Goal: Information Seeking & Learning: Find contact information

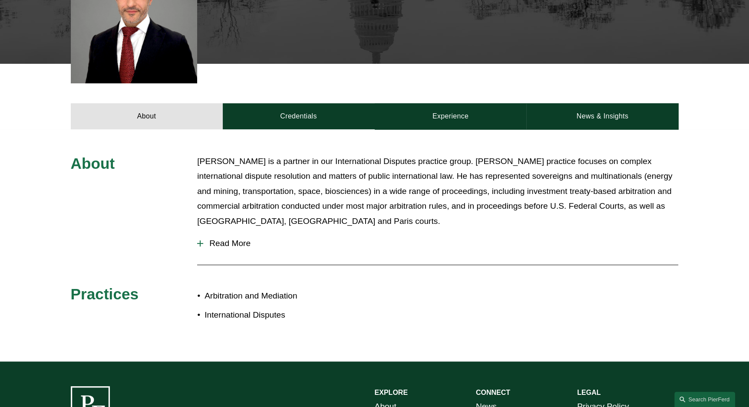
scroll to position [281, 0]
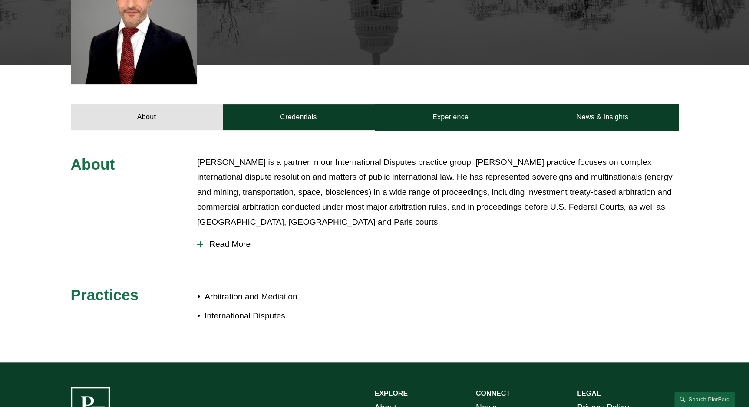
click at [231, 245] on span "Read More" at bounding box center [440, 245] width 475 height 10
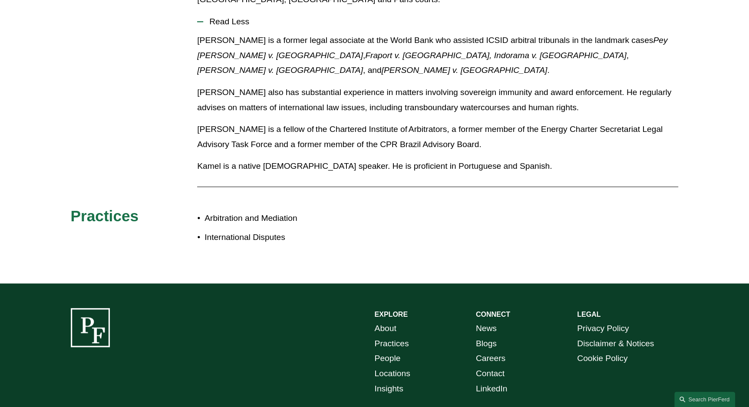
scroll to position [0, 0]
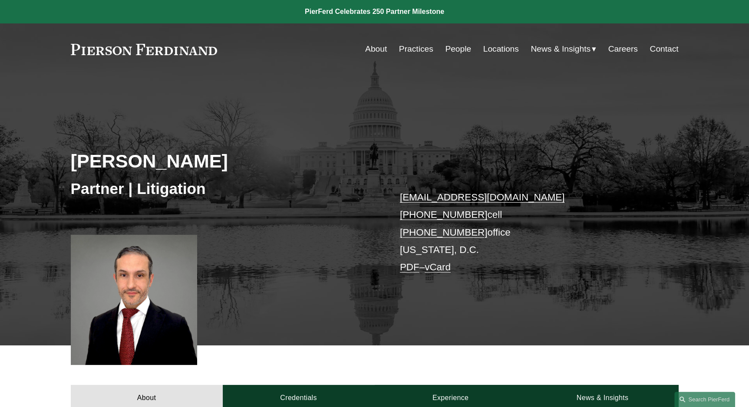
click at [407, 48] on link "Practices" at bounding box center [416, 49] width 34 height 16
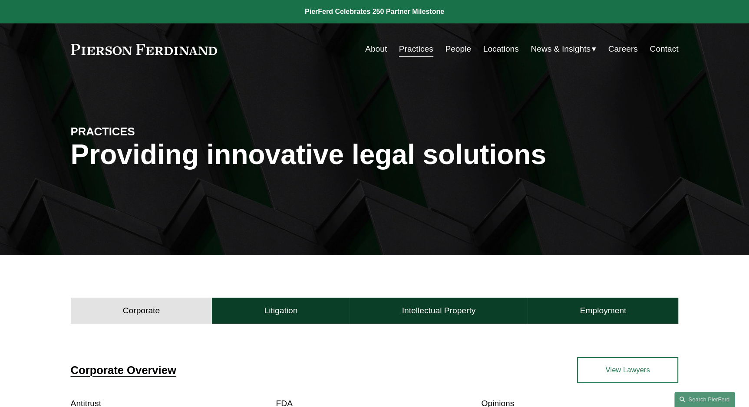
click at [459, 50] on link "People" at bounding box center [458, 49] width 26 height 16
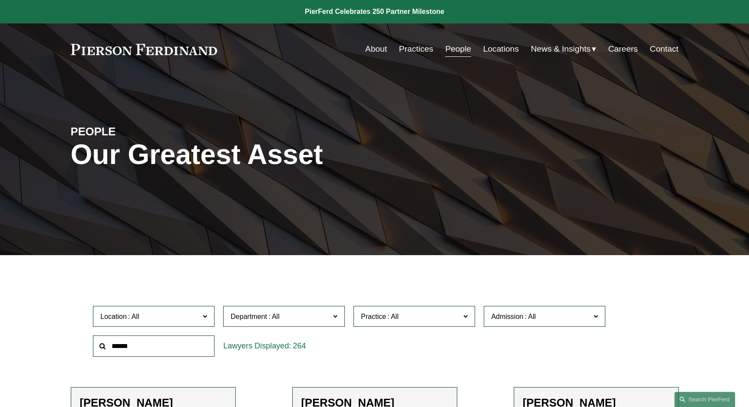
click at [142, 318] on span "Location" at bounding box center [149, 317] width 99 height 12
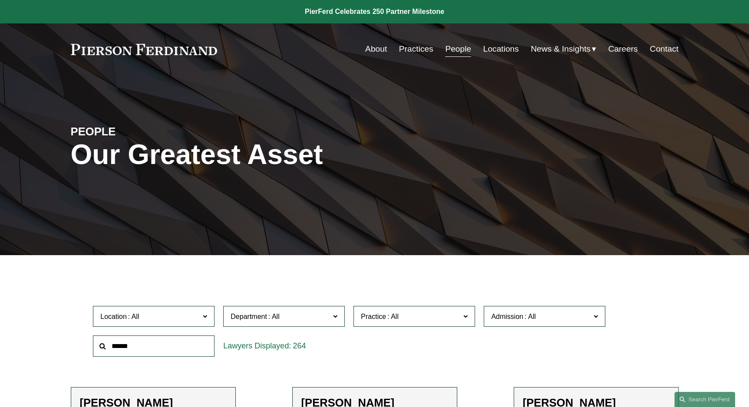
click at [226, 358] on div "264" at bounding box center [284, 346] width 130 height 30
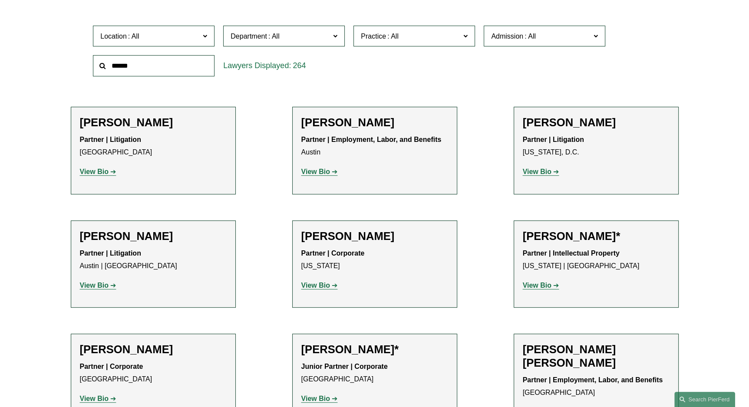
click at [169, 39] on span "Location" at bounding box center [149, 36] width 99 height 12
click at [141, 69] on input "text" at bounding box center [154, 65] width 122 height 21
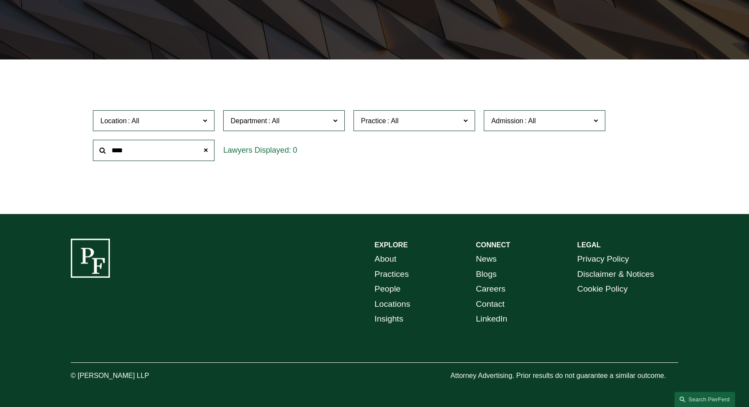
scroll to position [197, 0]
type input "*"
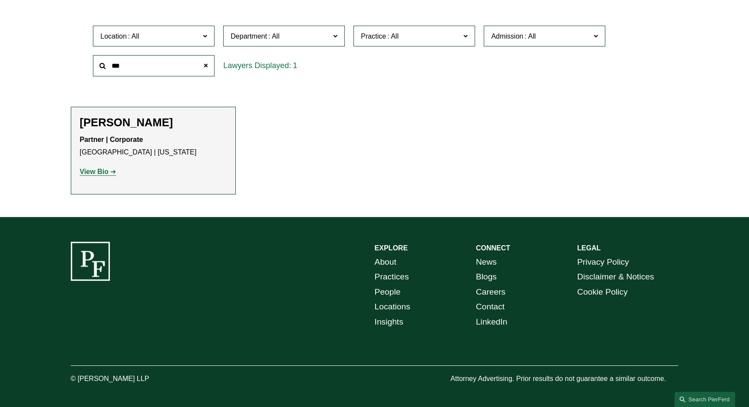
type input "***"
click at [138, 121] on h2 "Ahpaly Coradin" at bounding box center [153, 122] width 147 height 13
click at [95, 168] on strong "View Bio" at bounding box center [94, 171] width 29 height 7
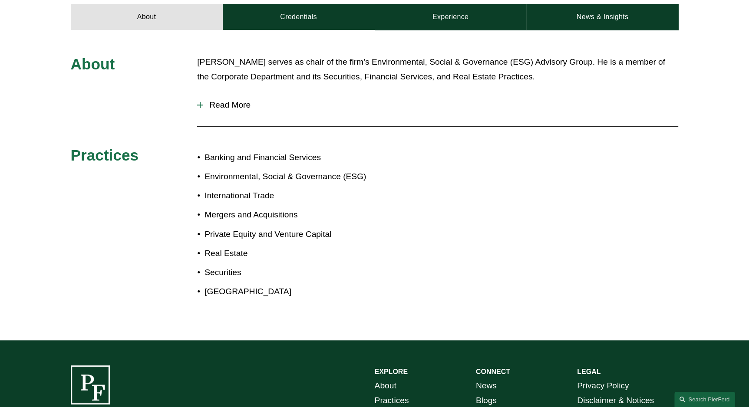
scroll to position [264, 0]
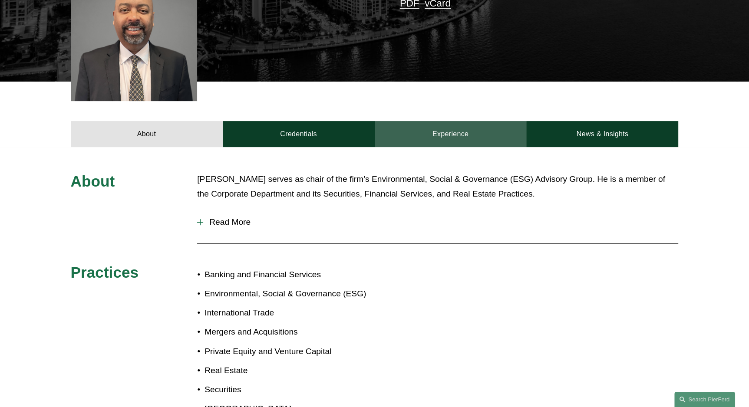
click at [450, 135] on link "Experience" at bounding box center [451, 134] width 152 height 26
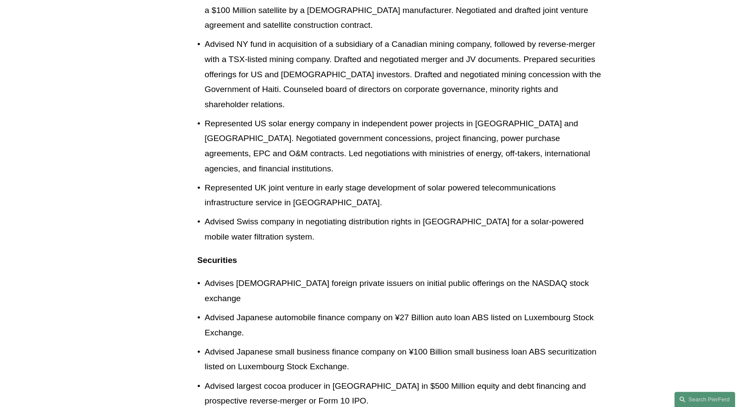
scroll to position [333, 0]
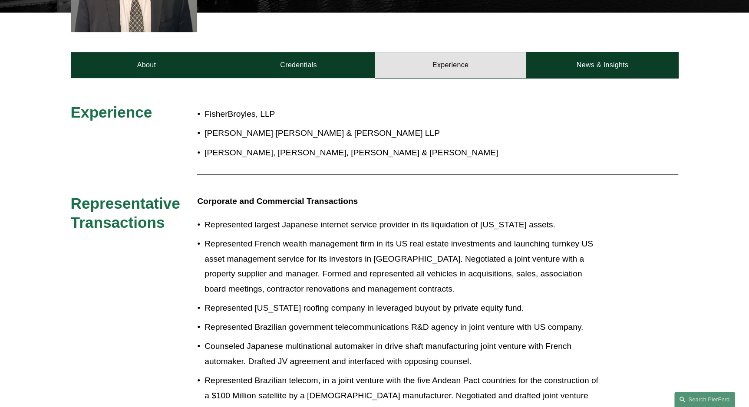
drag, startPoint x: 308, startPoint y: 68, endPoint x: 374, endPoint y: 108, distance: 76.5
click at [308, 68] on link "Credentials" at bounding box center [299, 65] width 152 height 26
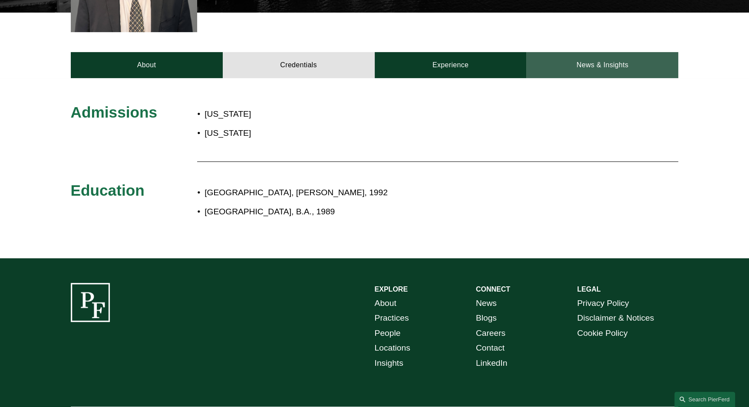
click at [603, 67] on link "News & Insights" at bounding box center [602, 65] width 152 height 26
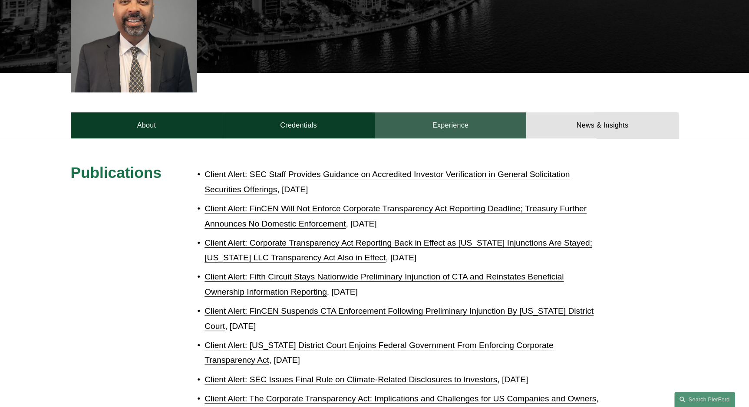
scroll to position [272, 0]
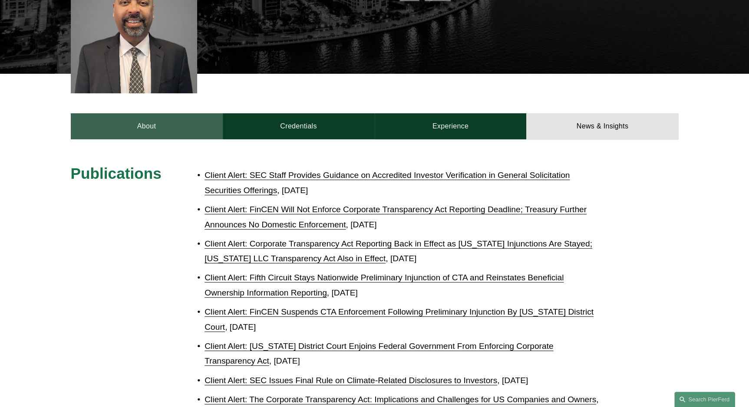
click at [135, 127] on link "About" at bounding box center [147, 126] width 152 height 26
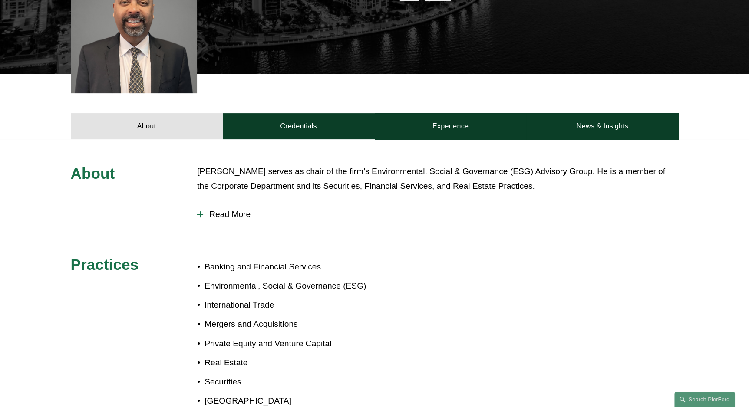
scroll to position [271, 0]
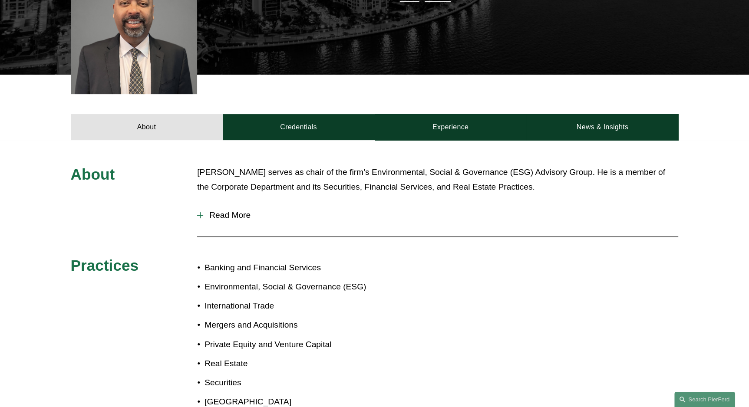
click at [236, 215] on span "Read More" at bounding box center [440, 215] width 475 height 10
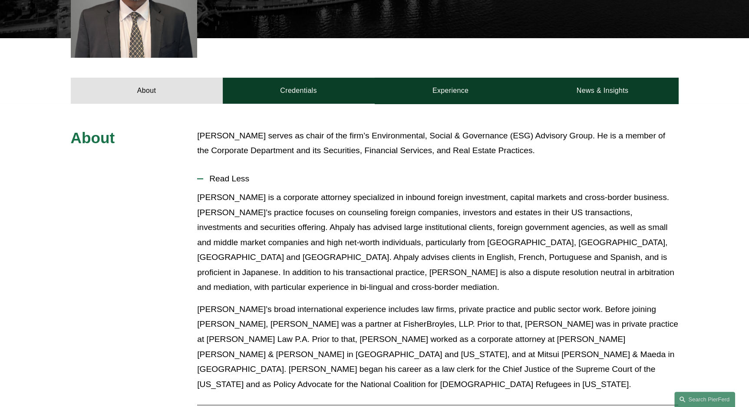
scroll to position [305, 0]
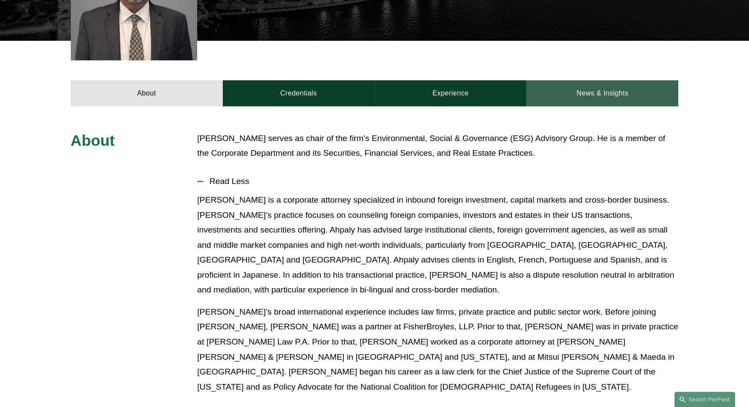
click at [585, 95] on link "News & Insights" at bounding box center [602, 93] width 152 height 26
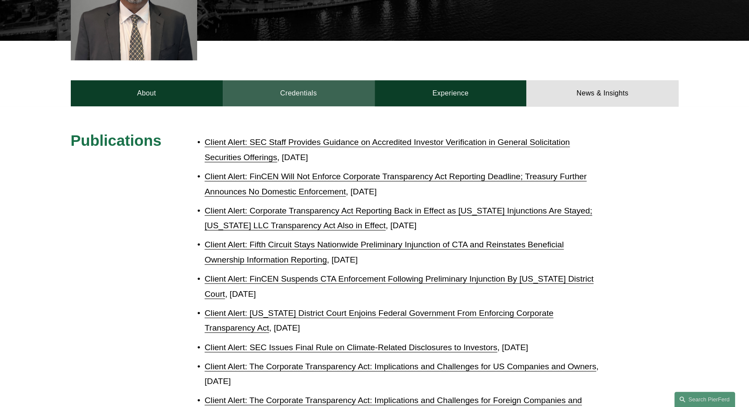
click at [319, 94] on link "Credentials" at bounding box center [299, 93] width 152 height 26
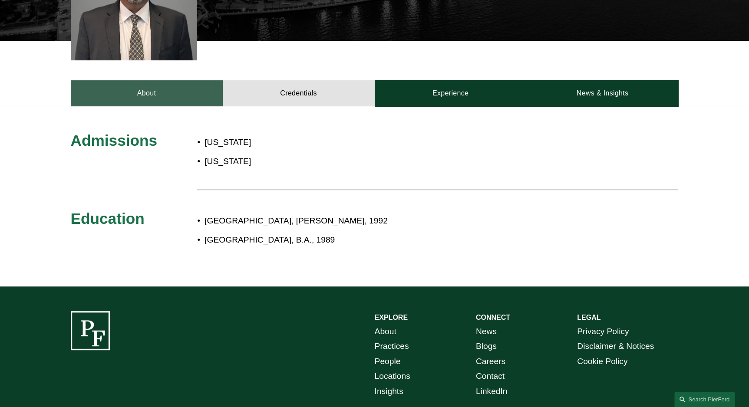
click at [156, 97] on link "About" at bounding box center [147, 93] width 152 height 26
